Goal: Task Accomplishment & Management: Use online tool/utility

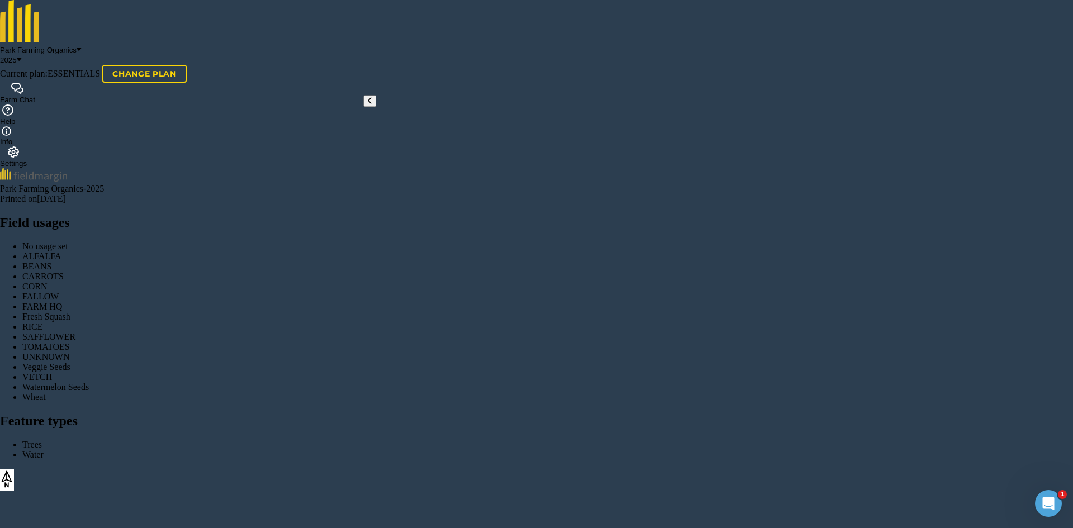
click at [81, 46] on button "Park Farming Organics" at bounding box center [40, 50] width 81 height 8
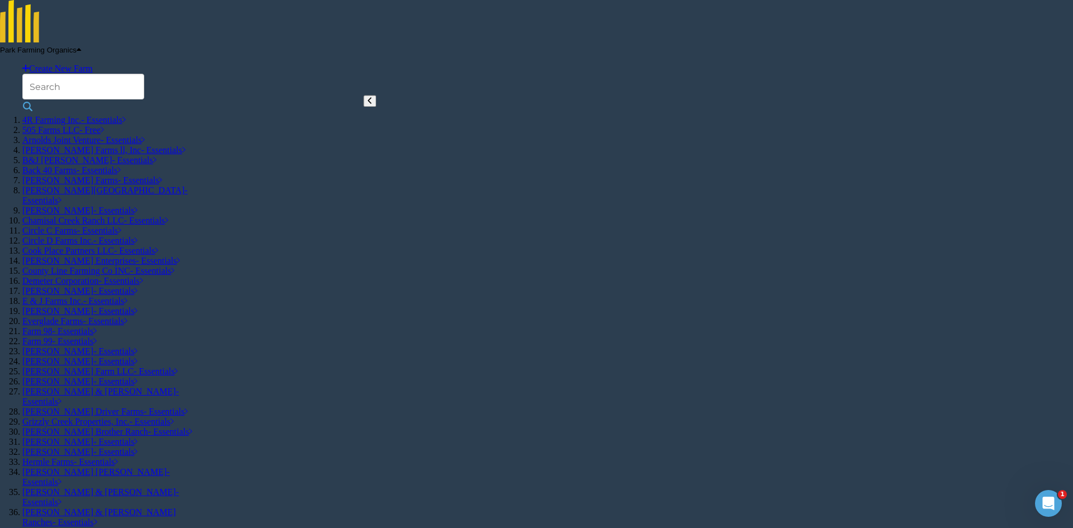
scroll to position [559, 0]
click at [97, 326] on link "Farm 98 - Essentials" at bounding box center [59, 331] width 74 height 10
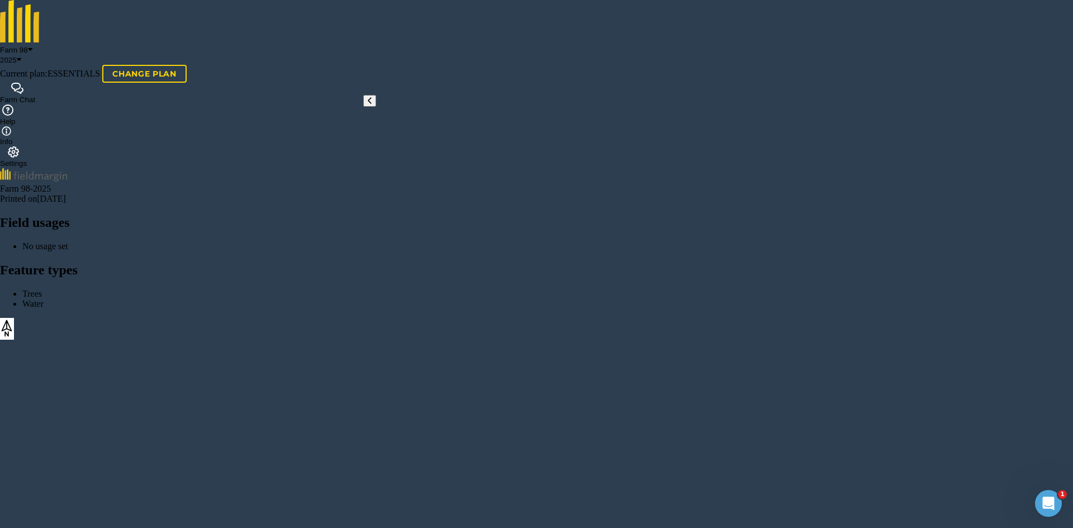
click at [28, 46] on span "Farm 98" at bounding box center [14, 50] width 28 height 8
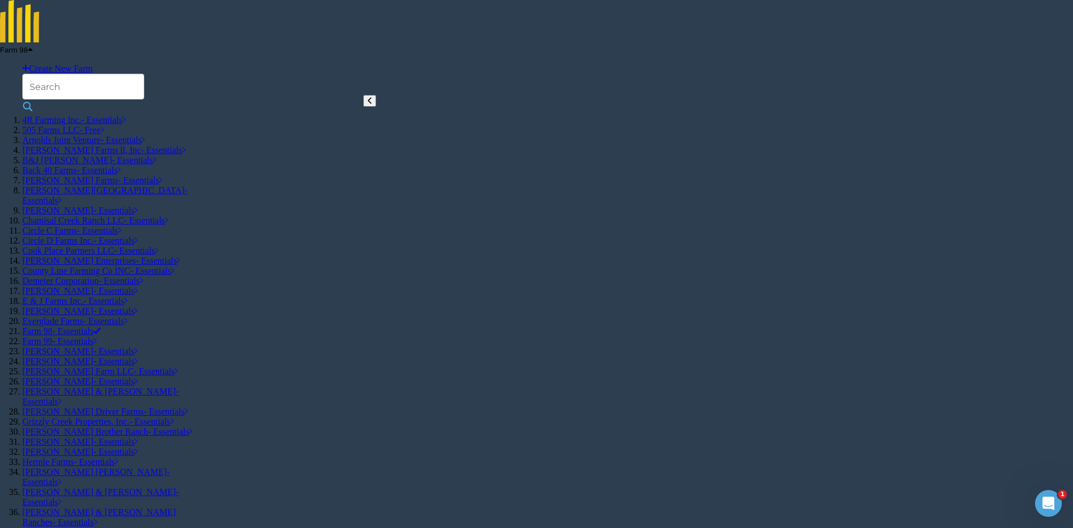
scroll to position [112, 0]
click at [162, 185] on link "[PERSON_NAME] Farms - Essentials" at bounding box center [92, 181] width 140 height 10
